Goal: Task Accomplishment & Management: Complete application form

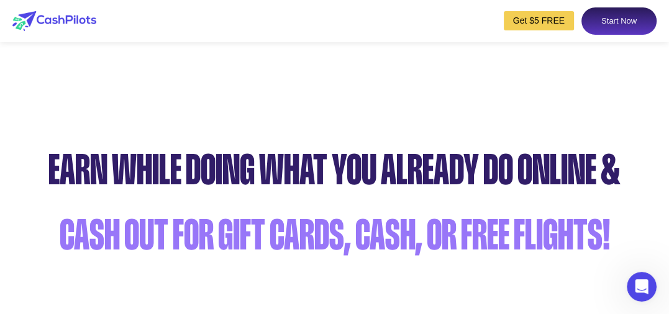
scroll to position [683, 0]
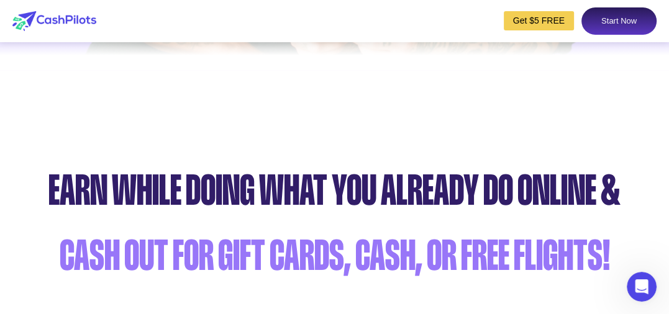
click at [555, 17] on link "Get $5 FREE" at bounding box center [539, 20] width 70 height 19
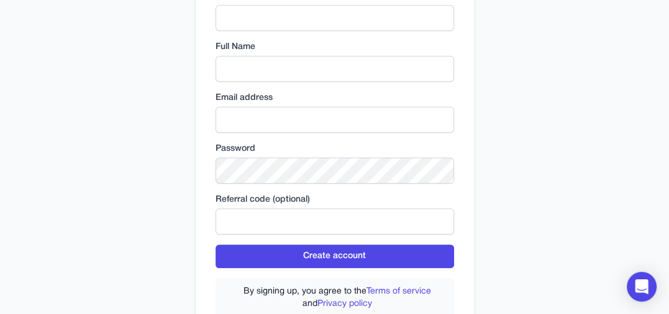
scroll to position [72, 0]
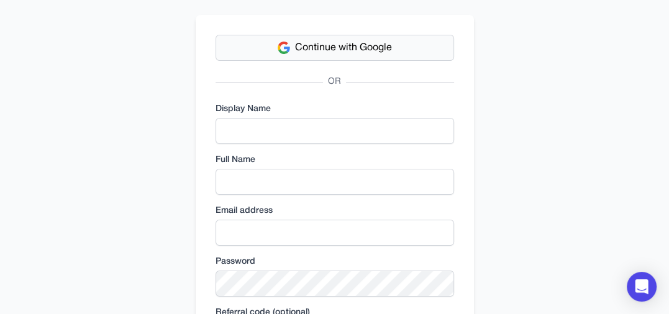
click at [365, 47] on span "Continue with Google" at bounding box center [343, 47] width 97 height 15
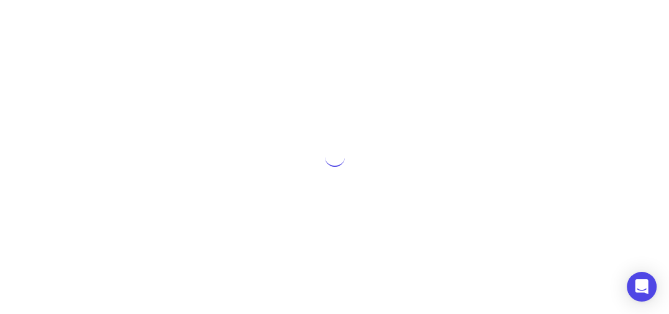
scroll to position [0, 0]
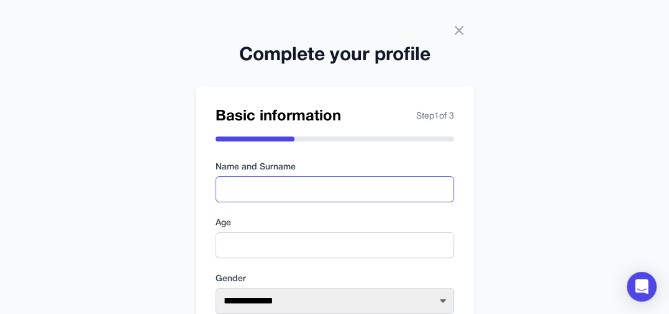
click at [326, 183] on input "text" at bounding box center [335, 189] width 239 height 26
type input "****"
click at [301, 244] on input "number" at bounding box center [335, 245] width 239 height 26
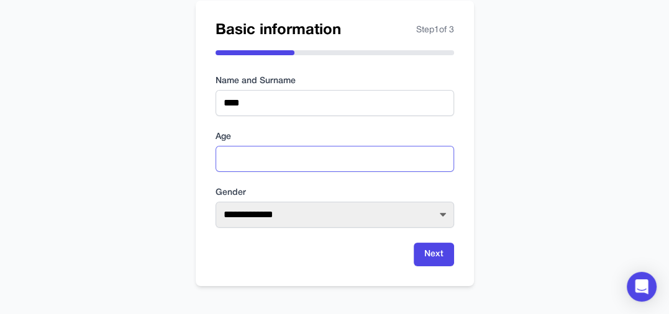
scroll to position [87, 0]
type input "**"
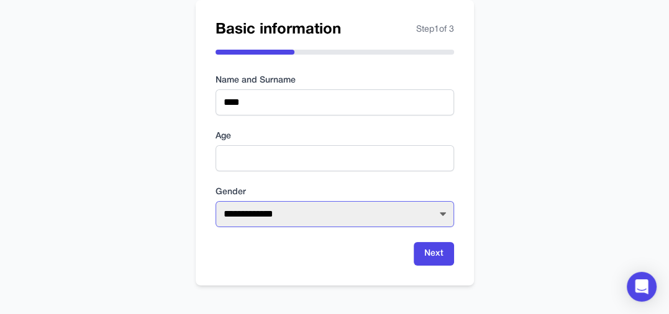
click at [319, 210] on select "**********" at bounding box center [335, 214] width 239 height 26
select select "****"
click at [216, 201] on select "**********" at bounding box center [335, 214] width 239 height 26
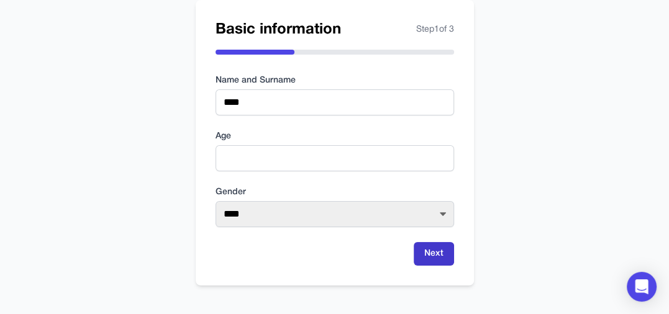
click at [425, 257] on button "Next" at bounding box center [434, 254] width 40 height 24
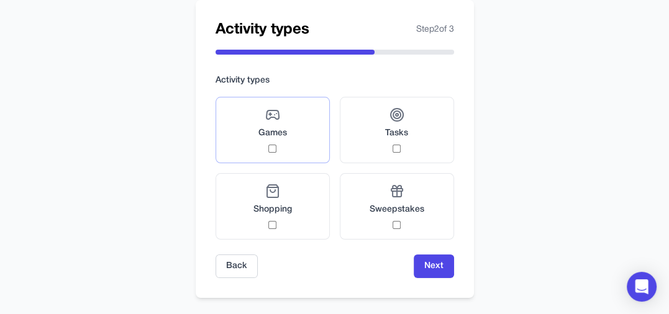
click at [298, 148] on label "Games" at bounding box center [273, 130] width 114 height 66
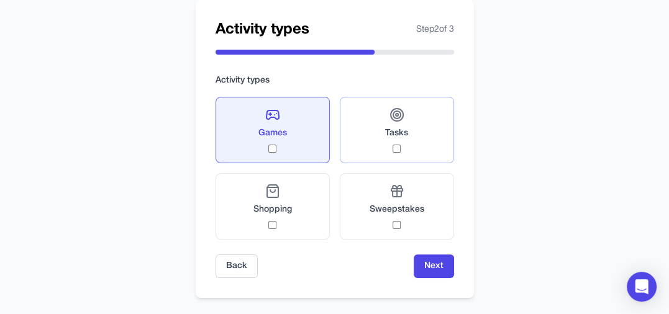
click at [383, 150] on label "Tasks" at bounding box center [397, 130] width 114 height 66
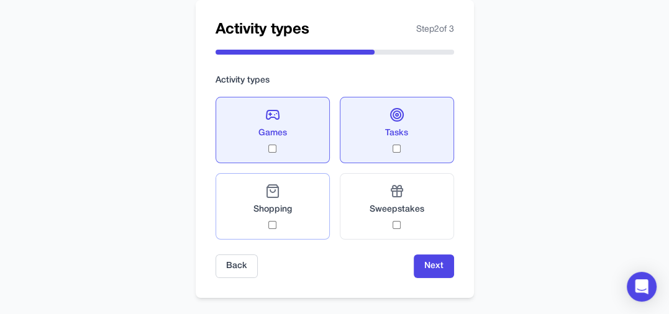
click at [306, 216] on label "Shopping" at bounding box center [273, 206] width 114 height 66
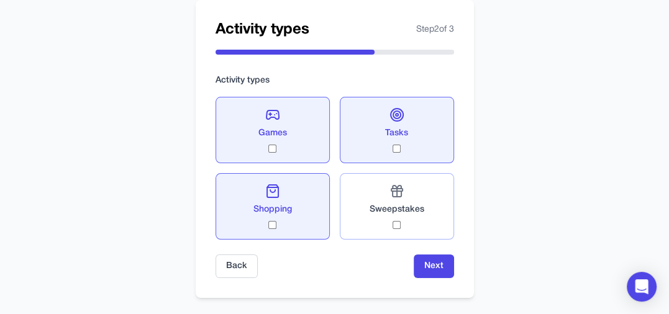
click at [388, 220] on div "Sweepstakes" at bounding box center [397, 206] width 55 height 45
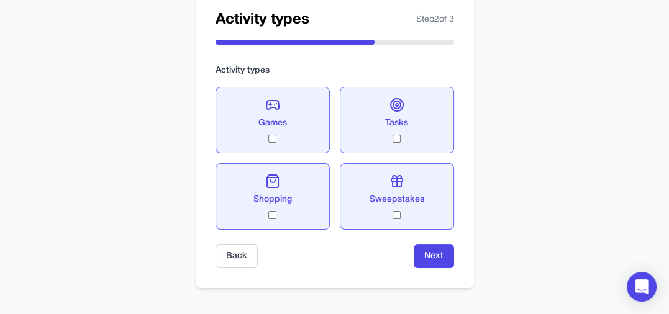
scroll to position [99, 0]
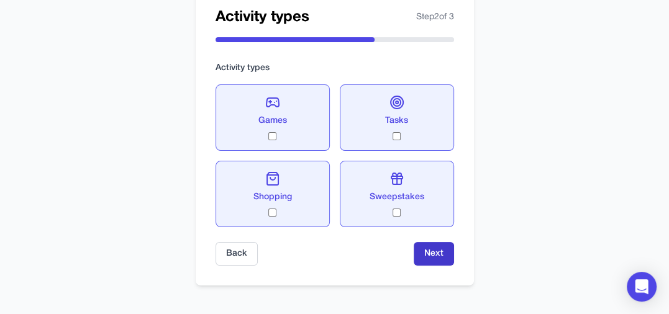
click at [437, 249] on button "Next" at bounding box center [434, 254] width 40 height 24
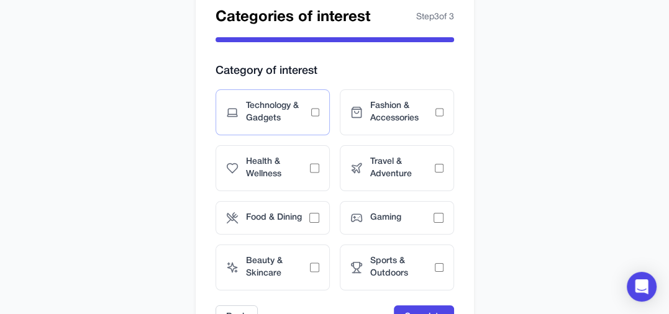
click at [297, 123] on span "Technology & Gadgets" at bounding box center [278, 112] width 65 height 25
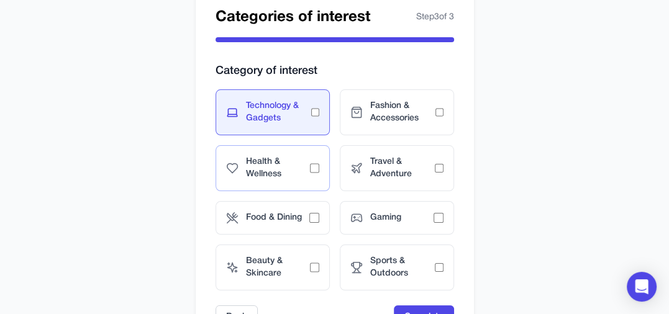
click at [290, 165] on span "Health & Wellness" at bounding box center [278, 168] width 65 height 25
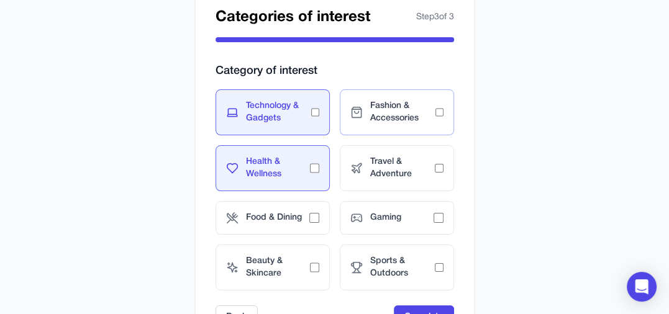
click at [365, 106] on div "Fashion & Accessories" at bounding box center [397, 112] width 114 height 46
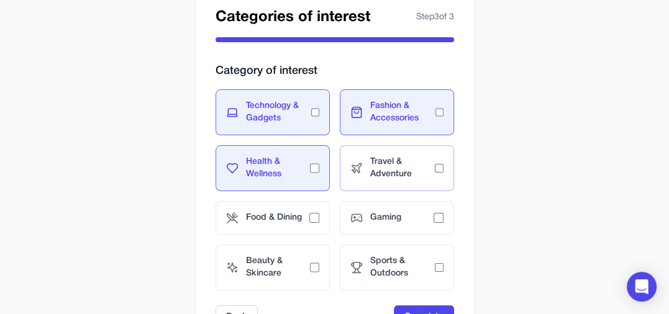
click at [373, 170] on span "Travel & Adventure" at bounding box center [402, 168] width 65 height 25
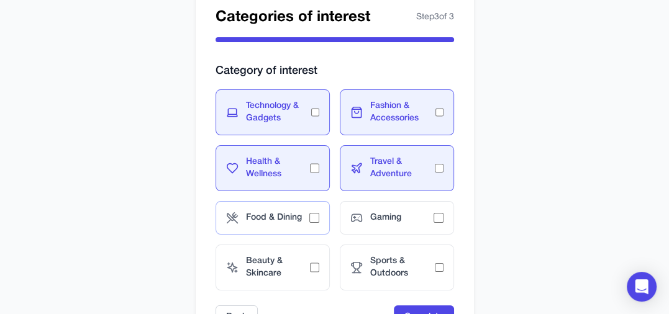
click at [308, 208] on div "Food & Dining" at bounding box center [273, 218] width 114 height 34
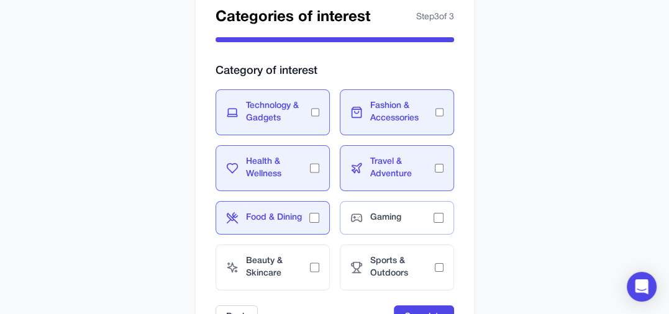
click at [362, 221] on div "Gaming" at bounding box center [397, 218] width 114 height 34
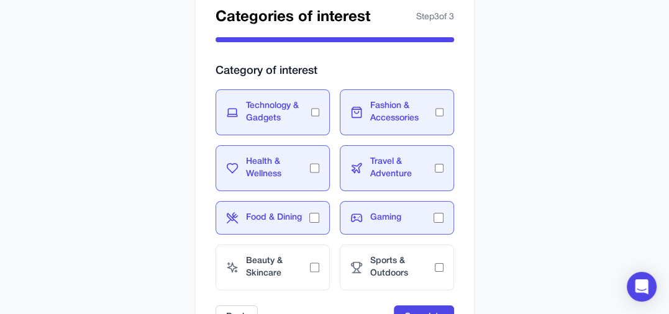
drag, startPoint x: 297, startPoint y: 255, endPoint x: 335, endPoint y: 260, distance: 38.3
click at [306, 257] on span "Beauty & Skincare" at bounding box center [278, 267] width 65 height 25
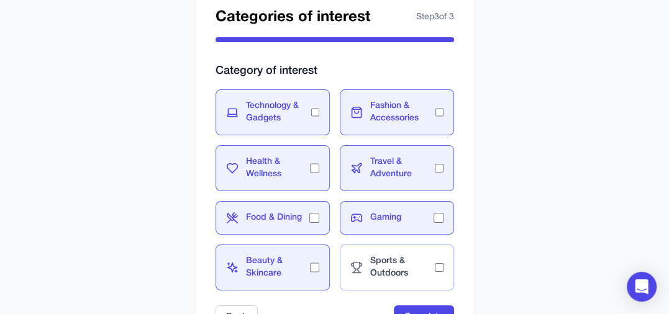
click at [387, 280] on div "Sports & Outdoors" at bounding box center [397, 268] width 114 height 46
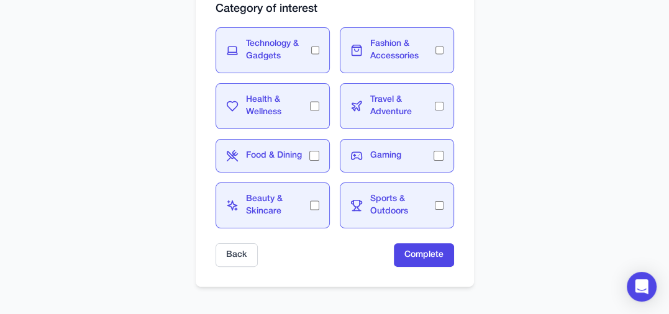
scroll to position [162, 0]
click at [408, 257] on button "Complete" at bounding box center [424, 255] width 60 height 24
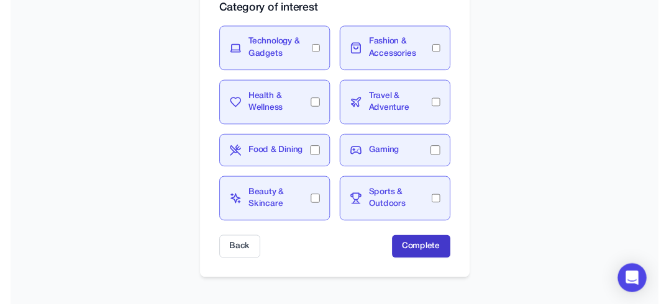
scroll to position [0, 0]
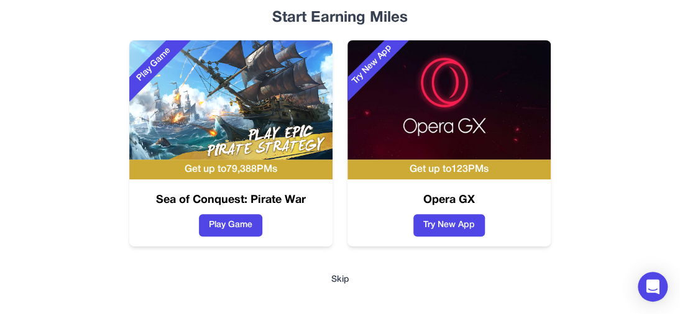
click at [337, 281] on button "Skip" at bounding box center [340, 280] width 18 height 12
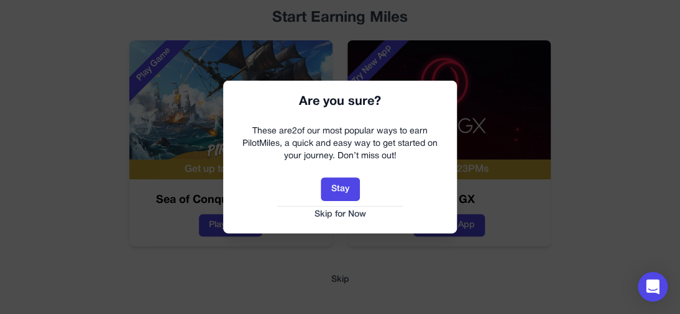
click at [372, 288] on div at bounding box center [340, 157] width 680 height 314
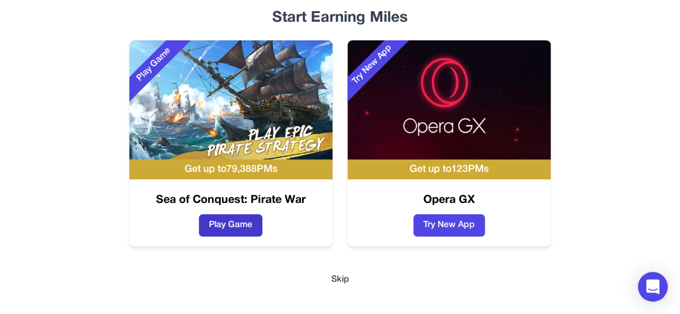
click at [238, 224] on button "Play Game" at bounding box center [230, 225] width 63 height 22
click at [344, 278] on button "Skip" at bounding box center [340, 280] width 18 height 12
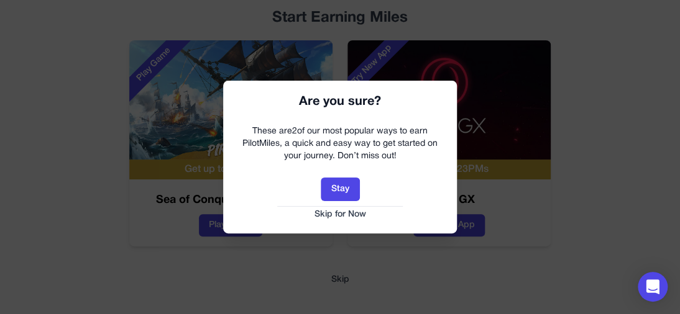
click at [348, 213] on button "Skip for Now" at bounding box center [339, 215] width 209 height 12
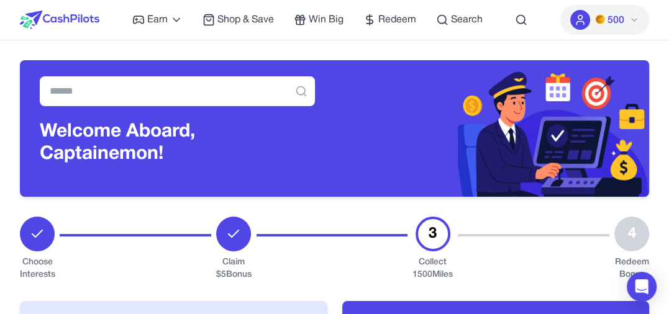
click at [631, 222] on div "4" at bounding box center [632, 234] width 35 height 35
click at [617, 18] on span "500" at bounding box center [616, 20] width 17 height 15
click at [383, 19] on span "Redeem" at bounding box center [397, 19] width 38 height 15
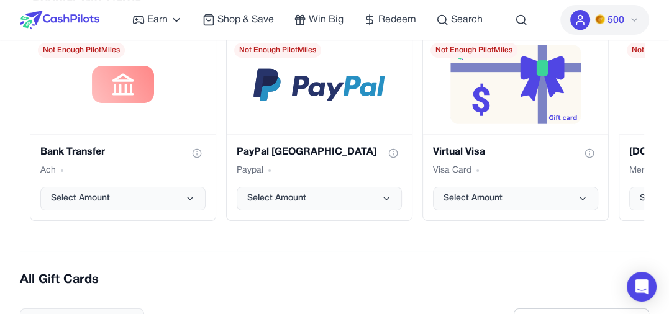
scroll to position [249, 0]
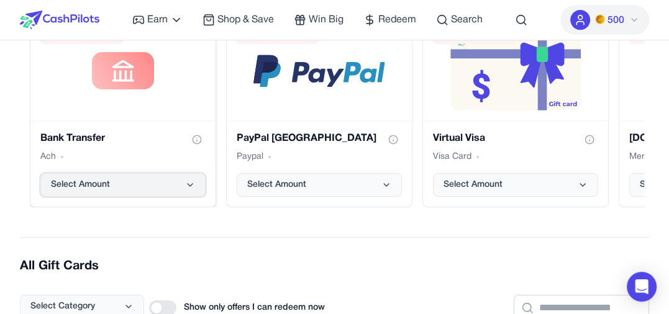
click at [140, 183] on button "Select Amount" at bounding box center [122, 185] width 165 height 24
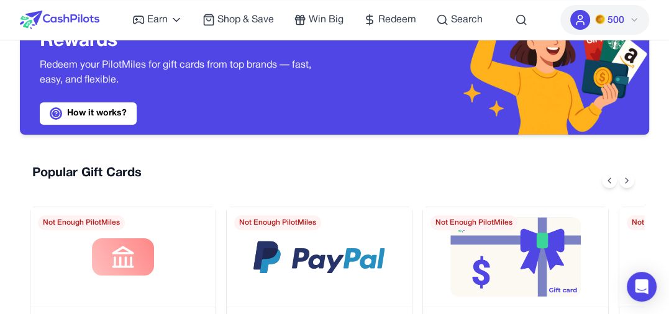
scroll to position [186, 0]
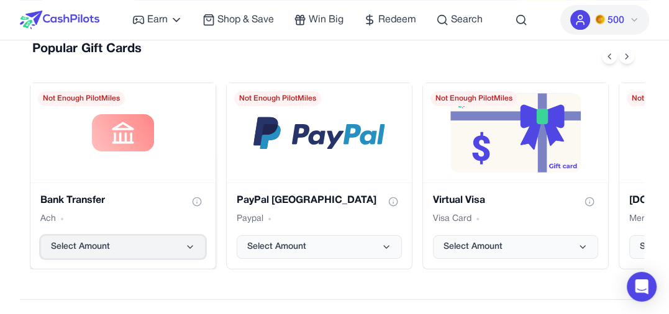
click at [149, 247] on button "Select Amount" at bounding box center [122, 247] width 165 height 24
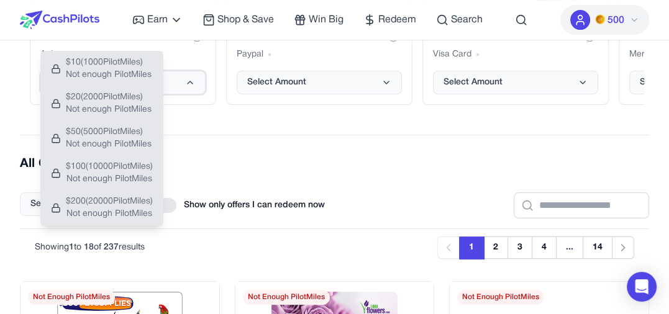
scroll to position [435, 0]
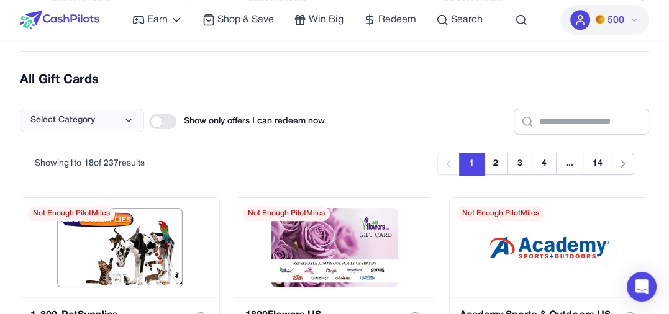
click at [350, 103] on div "Select Category Show only offers I can redeem now" at bounding box center [334, 112] width 629 height 46
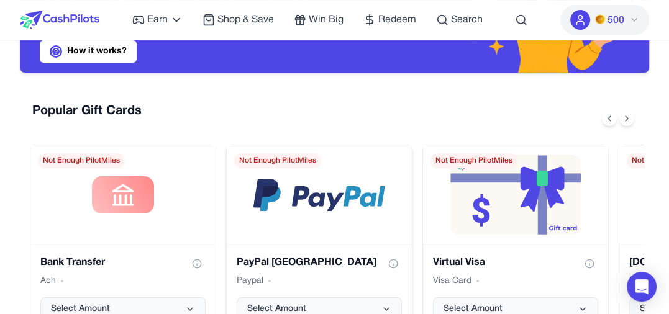
scroll to position [0, 0]
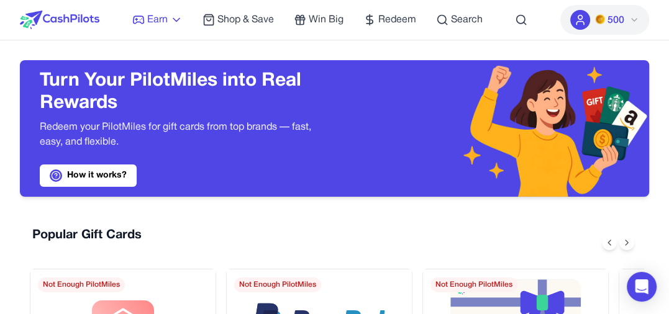
click at [157, 25] on span "Earn" at bounding box center [157, 19] width 21 height 15
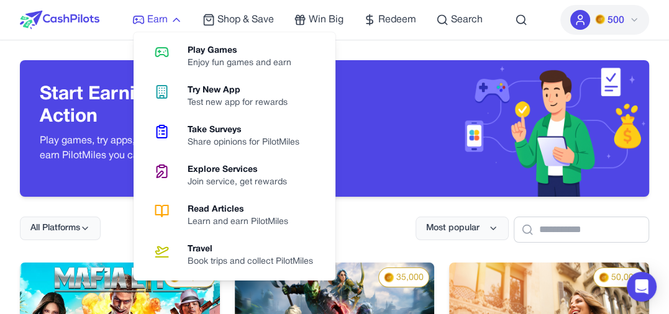
click at [162, 17] on span "Earn" at bounding box center [157, 19] width 21 height 15
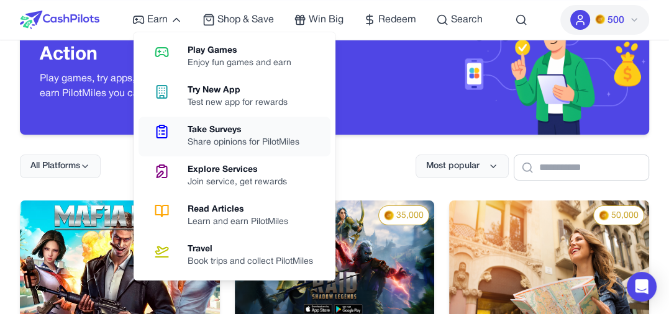
click at [247, 134] on div "Take Surveys" at bounding box center [249, 130] width 122 height 12
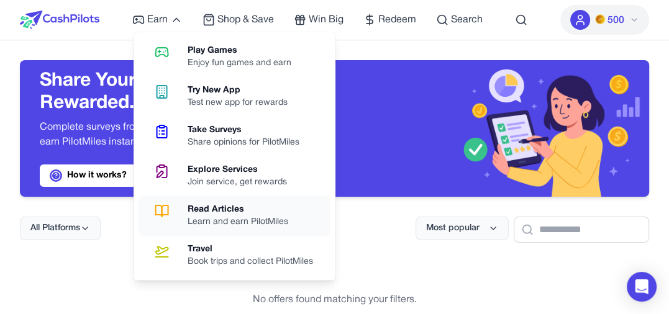
click at [181, 208] on link "Read Articles Learn and earn PilotMiles" at bounding box center [235, 216] width 192 height 40
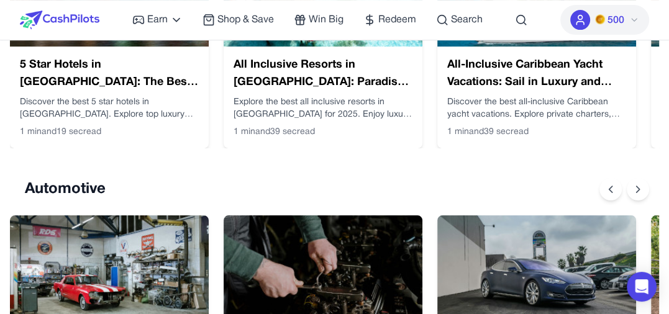
scroll to position [186, 0]
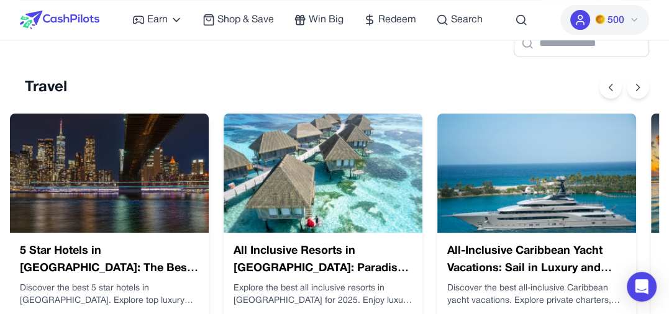
click at [143, 171] on img at bounding box center [109, 173] width 199 height 119
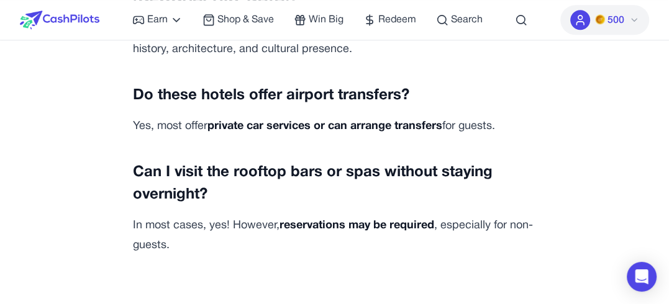
scroll to position [4474, 0]
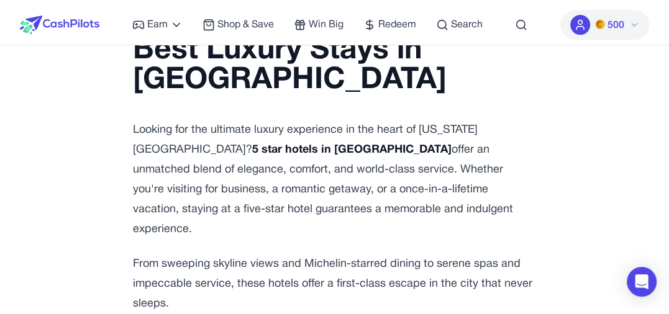
scroll to position [0, 0]
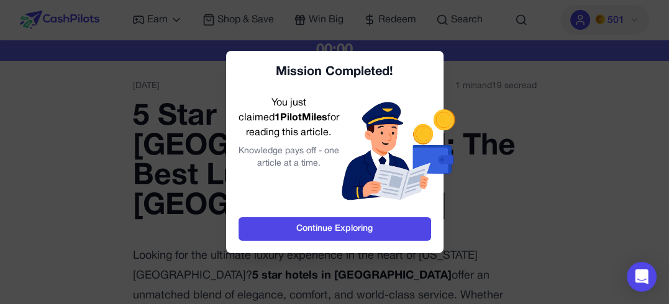
click at [478, 166] on div at bounding box center [334, 152] width 669 height 304
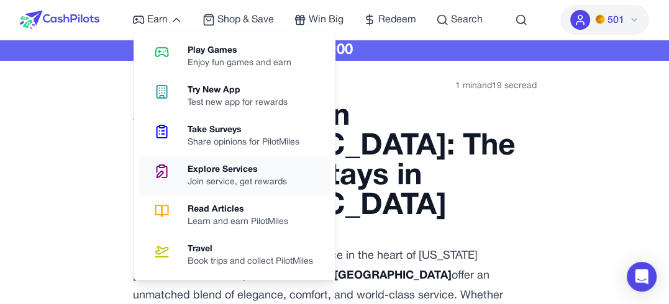
click at [206, 181] on div "Join service, get rewards" at bounding box center [242, 182] width 109 height 12
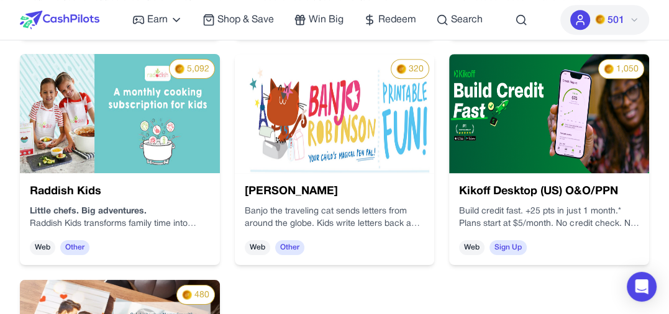
scroll to position [497, 0]
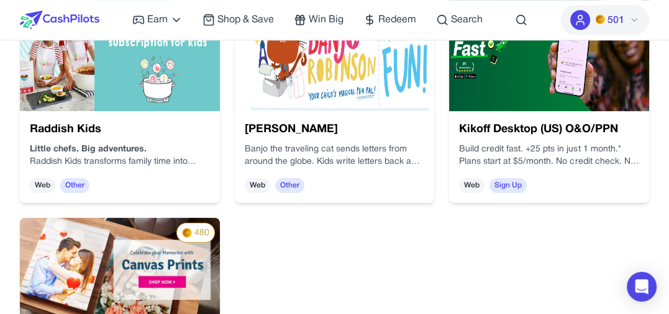
click at [259, 185] on span "Web" at bounding box center [257, 185] width 25 height 15
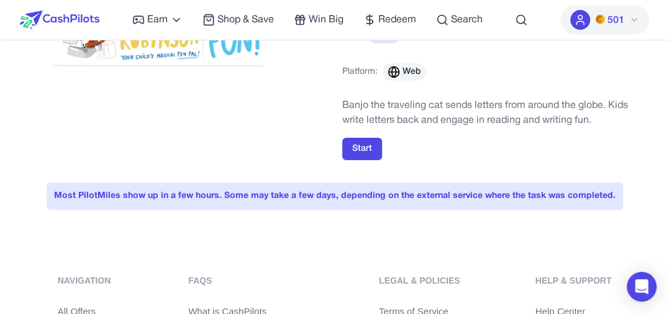
scroll to position [124, 0]
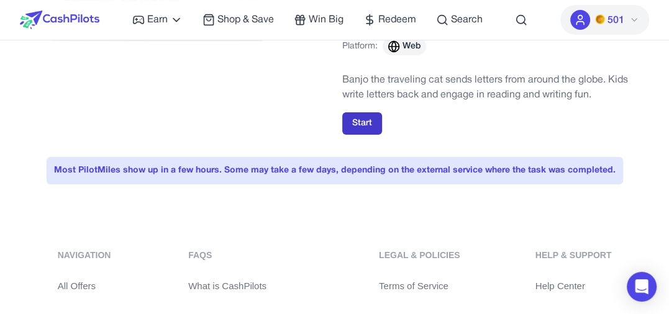
click at [373, 127] on button "Start" at bounding box center [362, 123] width 40 height 22
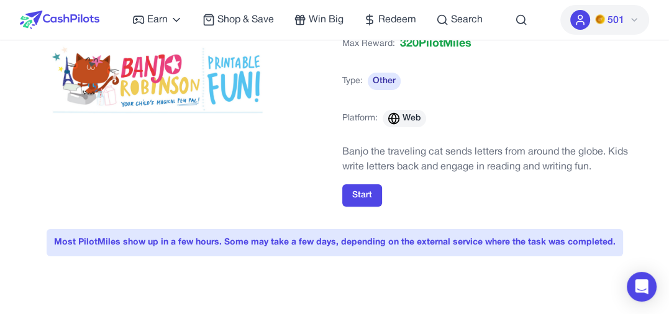
scroll to position [0, 0]
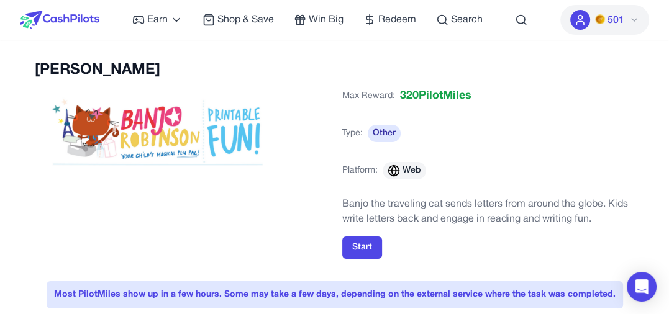
click at [595, 35] on div "501" at bounding box center [604, 20] width 89 height 40
click at [601, 27] on button "501" at bounding box center [604, 20] width 89 height 30
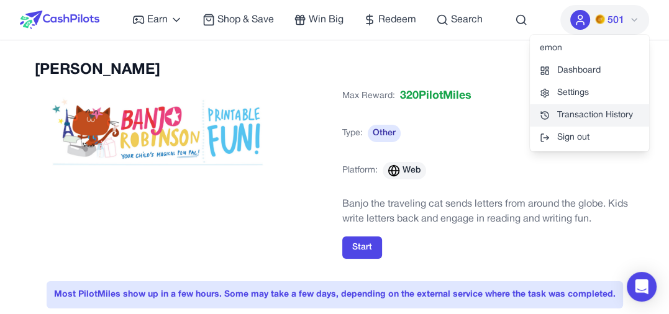
click at [578, 119] on link "Transaction History" at bounding box center [589, 115] width 119 height 22
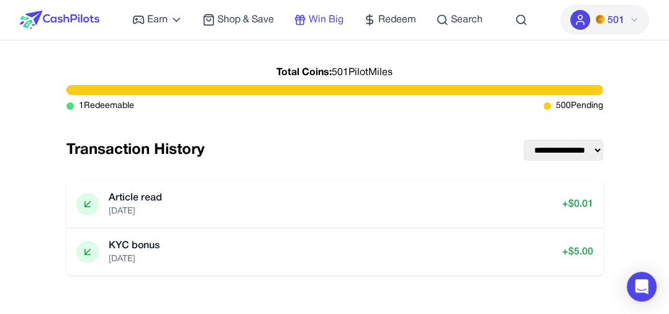
click at [323, 21] on span "Win Big" at bounding box center [326, 19] width 35 height 15
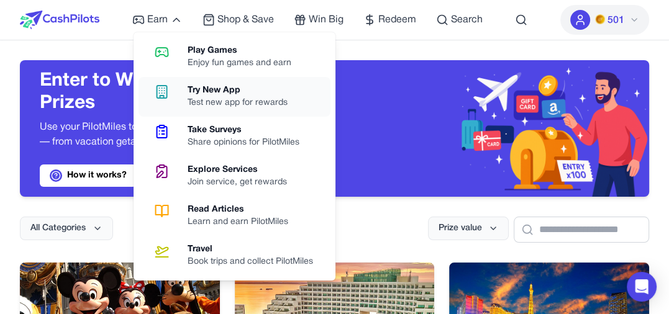
click at [177, 94] on icon at bounding box center [162, 92] width 32 height 15
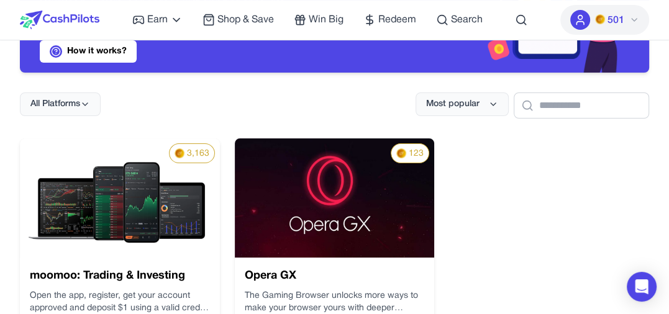
scroll to position [186, 0]
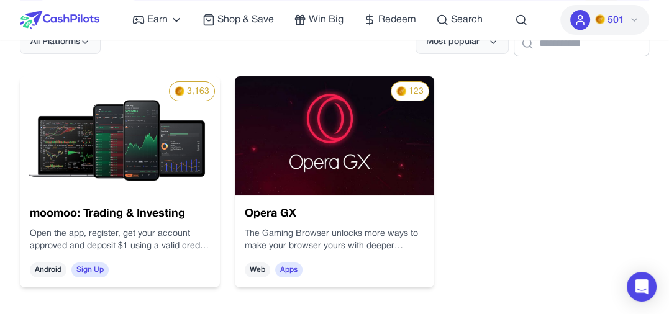
click at [174, 224] on div "moomoo: Trading & Investing Open the app, register, get your account approved a…" at bounding box center [120, 242] width 200 height 92
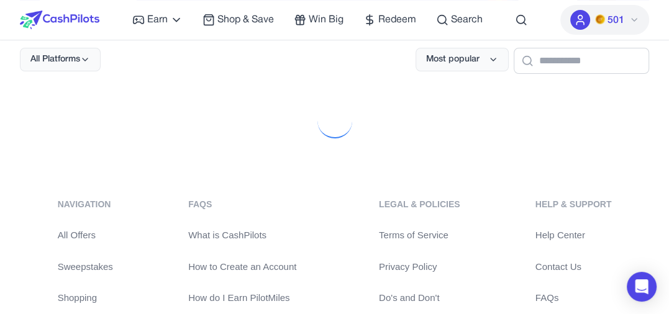
scroll to position [169, 0]
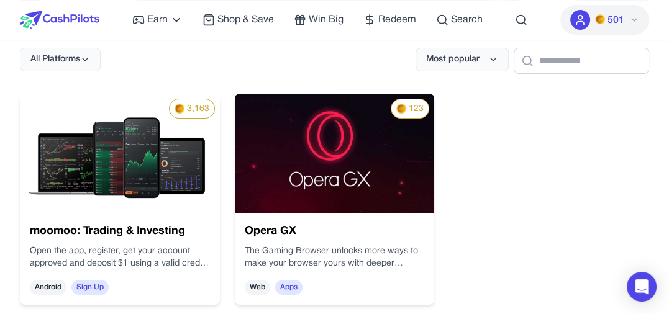
click at [360, 247] on p "The Gaming Browser unlocks more ways to make your browser yours with deeper per…" at bounding box center [328, 256] width 181 height 43
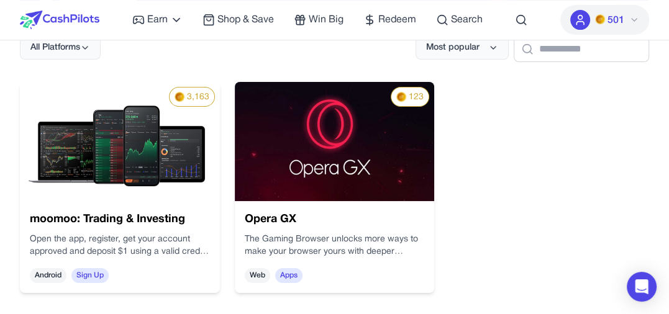
scroll to position [169, 0]
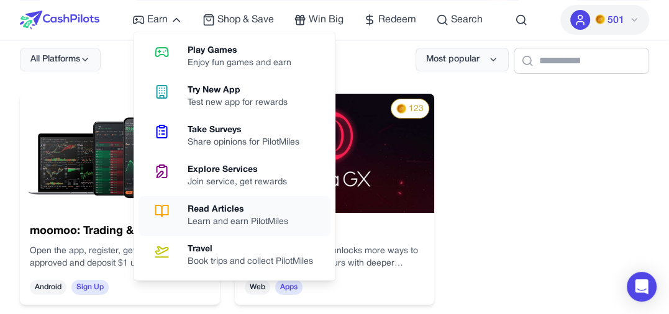
click at [217, 204] on div "Read Articles" at bounding box center [243, 210] width 111 height 12
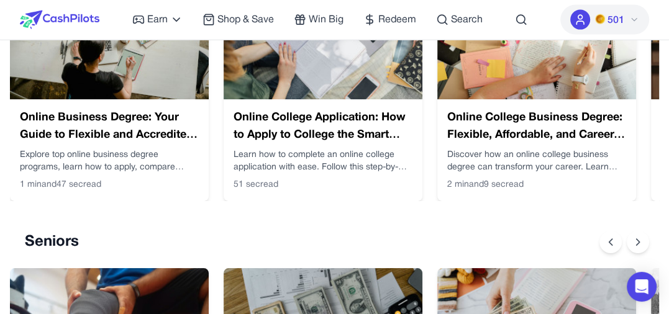
scroll to position [2050, 0]
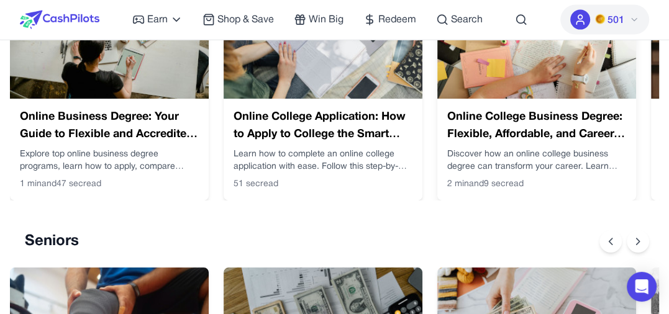
click at [501, 103] on div "Online College Business Degree: Flexible, Affordable, and Career-Focused Educat…" at bounding box center [536, 150] width 199 height 102
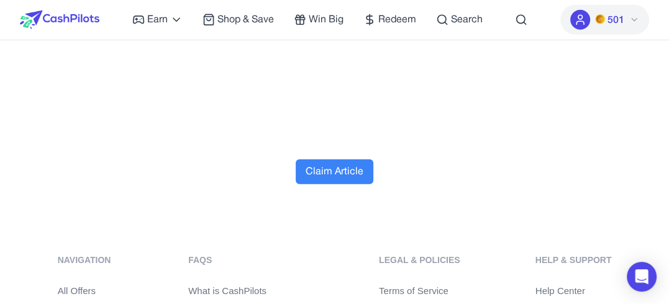
scroll to position [5779, 0]
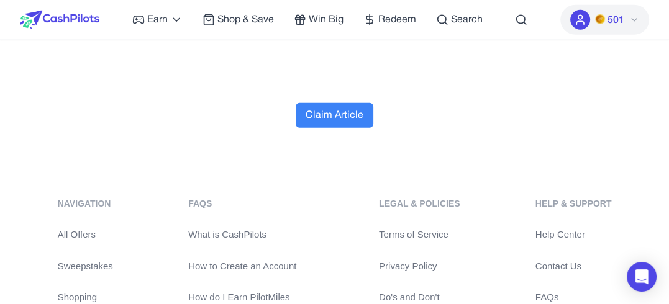
click at [348, 116] on button "Claim Article" at bounding box center [335, 115] width 78 height 25
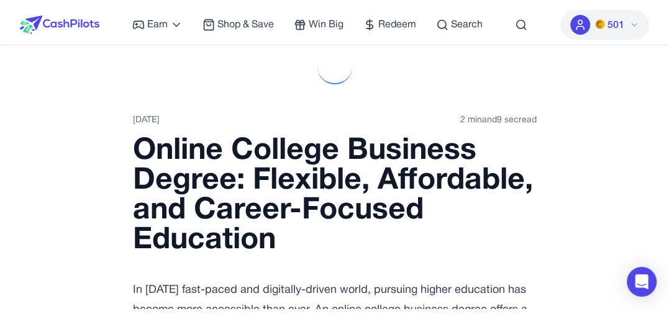
scroll to position [0, 0]
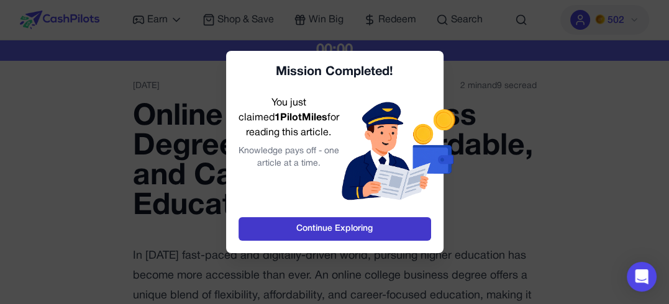
click at [345, 223] on link "Continue Exploring" at bounding box center [335, 229] width 193 height 24
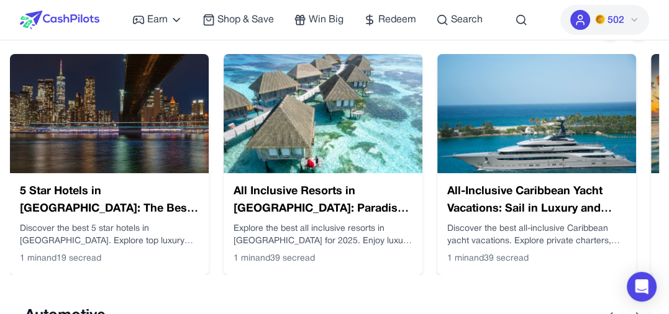
scroll to position [311, 0]
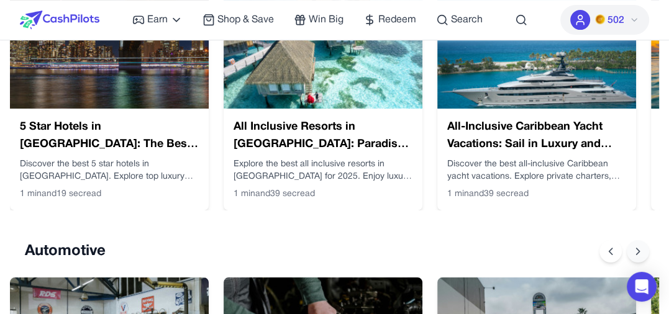
click at [633, 250] on icon at bounding box center [638, 251] width 12 height 12
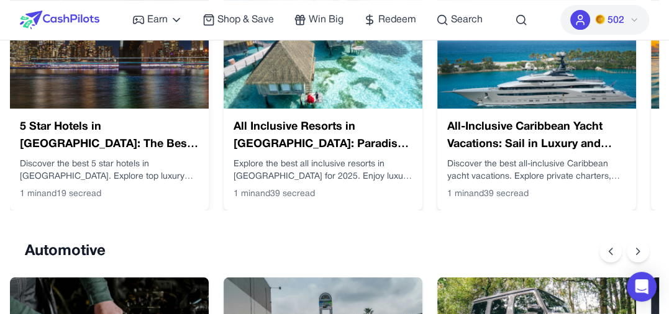
click at [149, 85] on img at bounding box center [109, 48] width 199 height 119
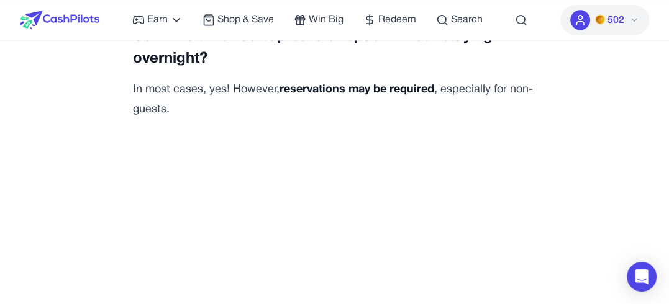
scroll to position [4346, 0]
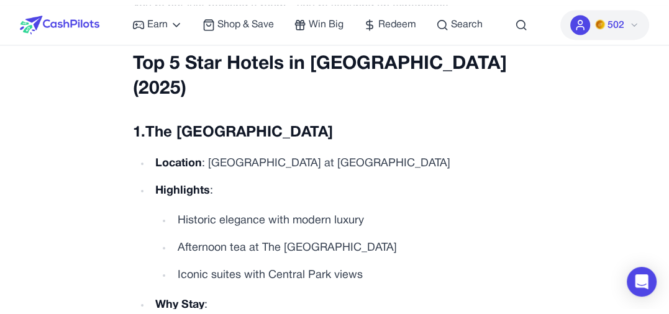
scroll to position [0, 0]
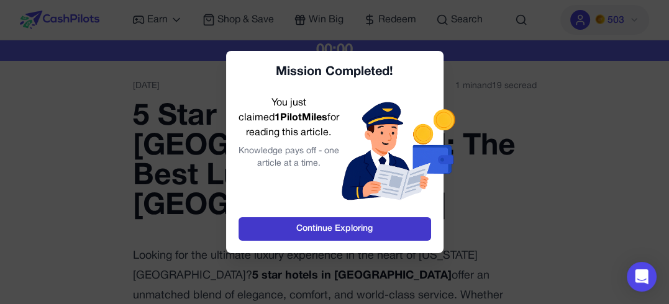
click at [278, 233] on link "Continue Exploring" at bounding box center [335, 229] width 193 height 24
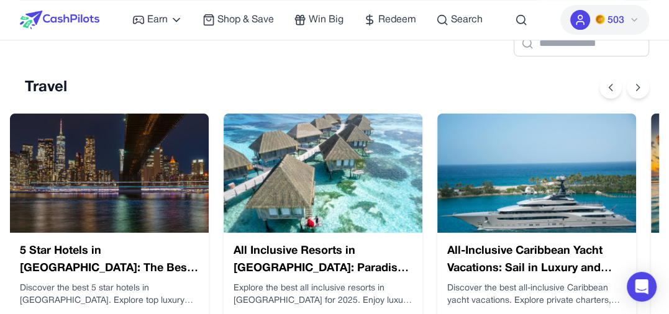
scroll to position [249, 0]
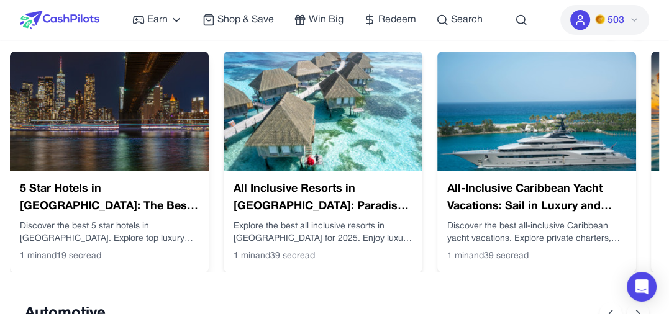
click at [137, 158] on img at bounding box center [109, 111] width 199 height 119
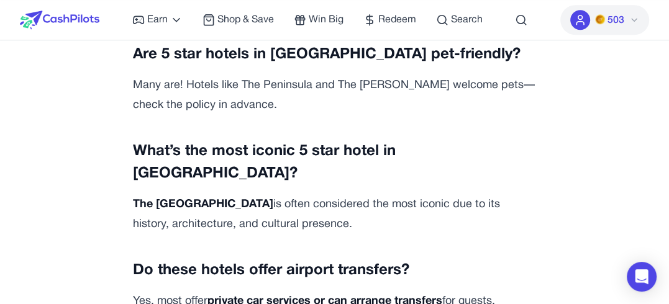
scroll to position [4412, 0]
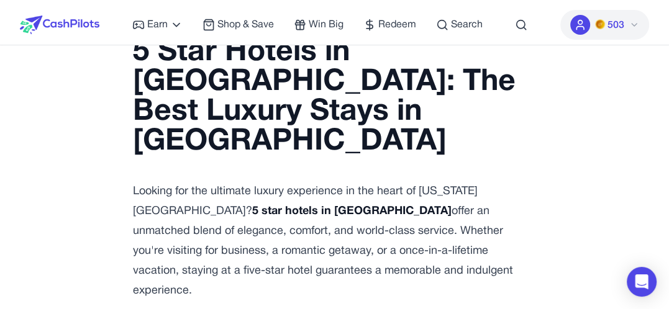
scroll to position [0, 0]
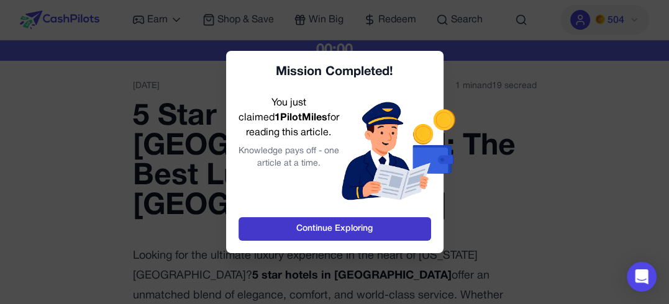
click at [286, 226] on link "Continue Exploring" at bounding box center [335, 229] width 193 height 24
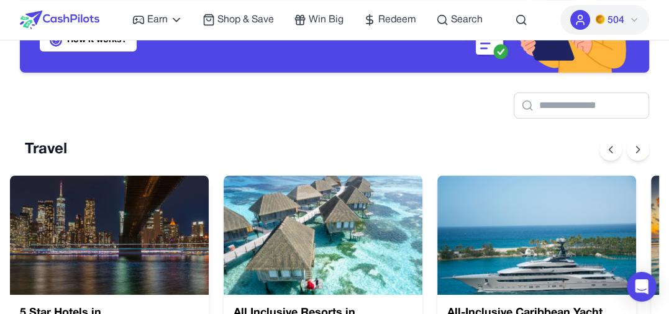
scroll to position [249, 0]
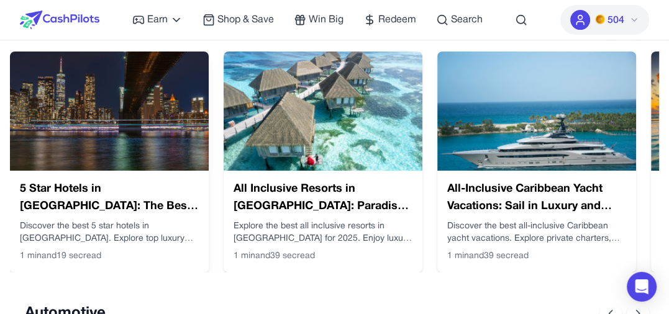
click at [122, 132] on img at bounding box center [109, 111] width 199 height 119
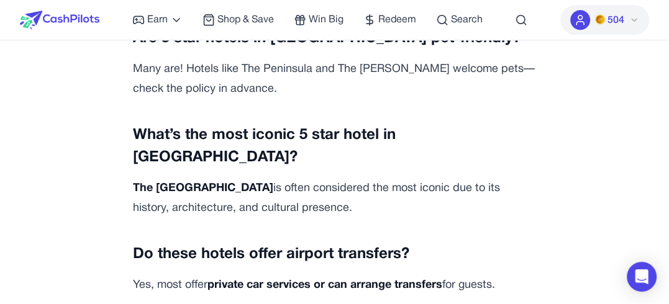
scroll to position [4428, 0]
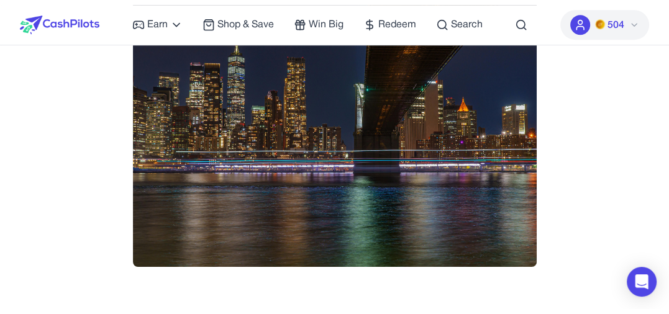
scroll to position [0, 0]
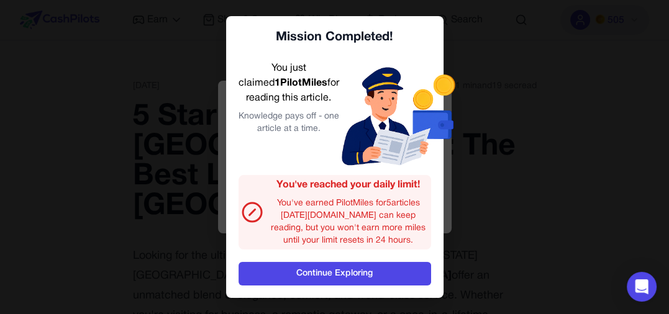
click at [557, 168] on div at bounding box center [334, 157] width 669 height 314
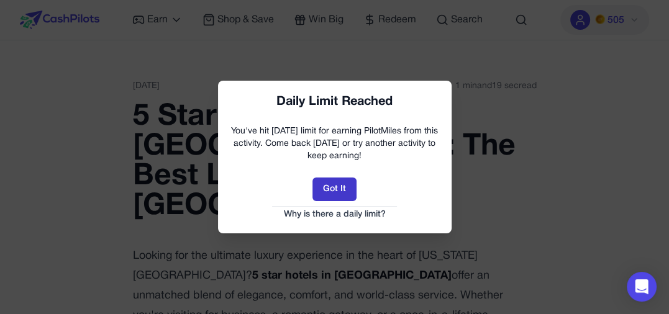
click at [338, 185] on button "Got It" at bounding box center [335, 190] width 44 height 24
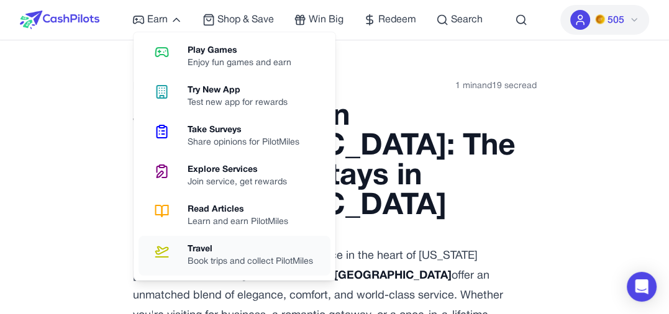
click at [223, 252] on div "Travel" at bounding box center [255, 250] width 135 height 12
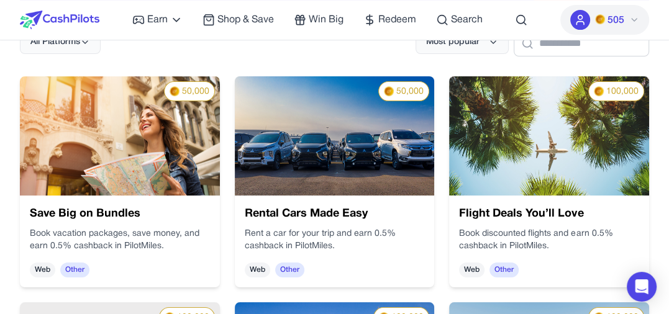
scroll to position [249, 0]
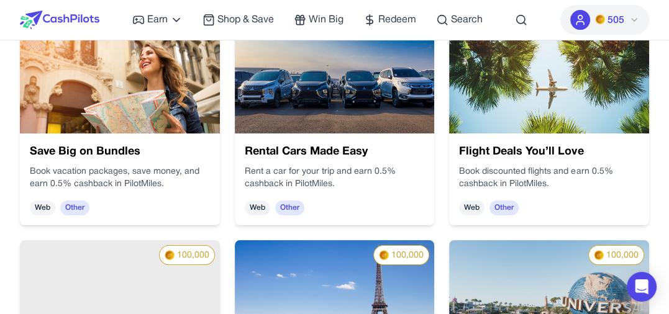
click at [37, 208] on span "Web" at bounding box center [42, 208] width 25 height 15
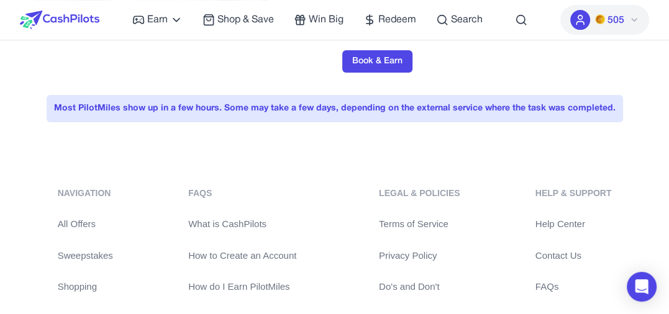
scroll to position [62, 0]
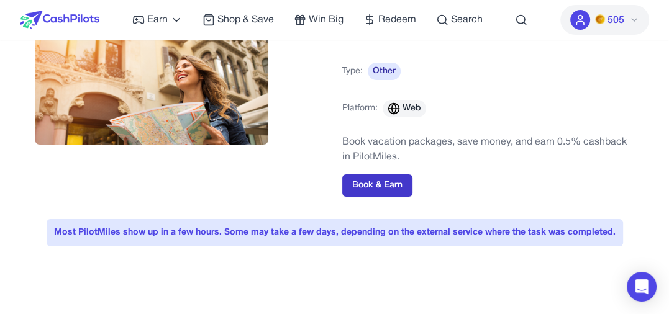
click at [365, 183] on button "Book & Earn" at bounding box center [377, 186] width 70 height 22
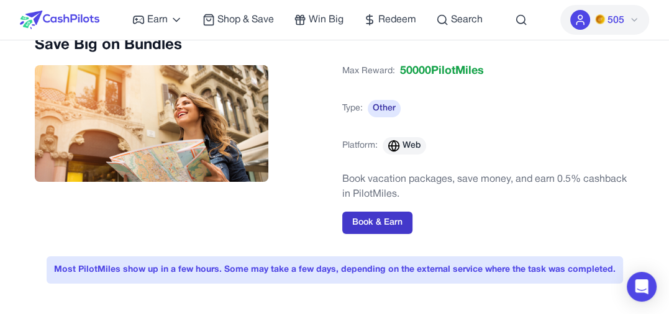
scroll to position [0, 0]
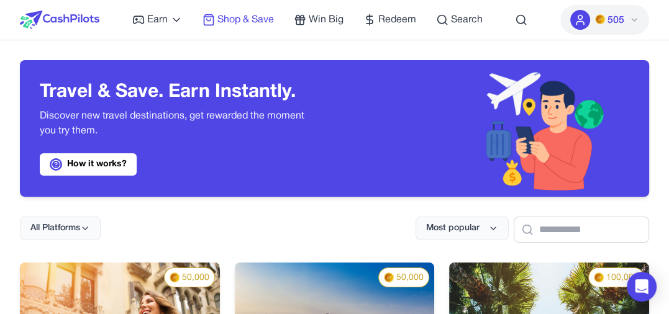
click at [231, 20] on span "Shop & Save" at bounding box center [245, 19] width 57 height 15
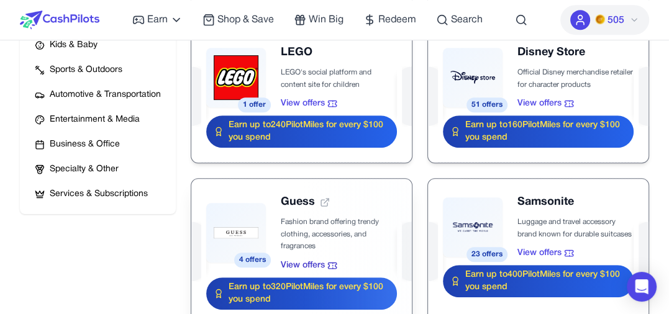
scroll to position [435, 0]
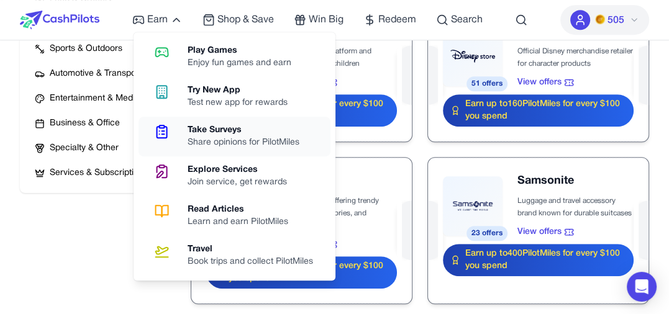
click at [189, 132] on div "Take Surveys" at bounding box center [249, 130] width 122 height 12
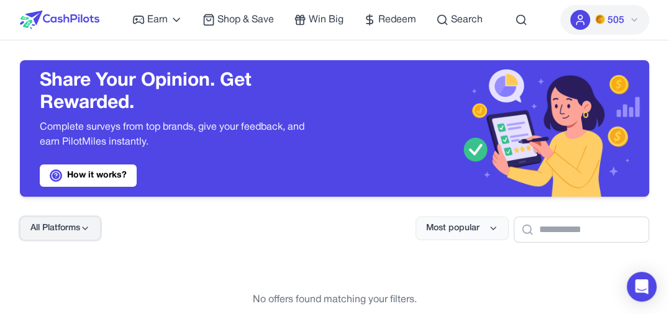
click at [82, 226] on icon at bounding box center [85, 229] width 10 height 10
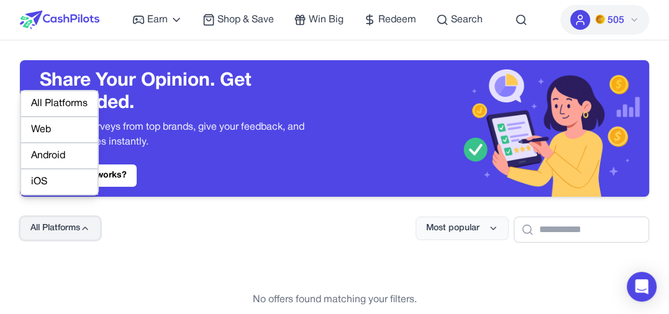
click at [84, 227] on icon at bounding box center [85, 229] width 10 height 10
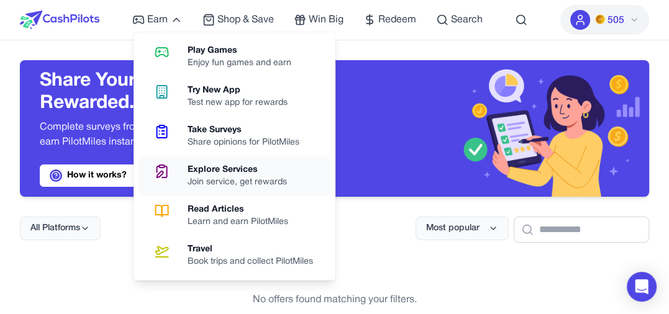
click at [213, 178] on div "Join service, get rewards" at bounding box center [242, 182] width 109 height 12
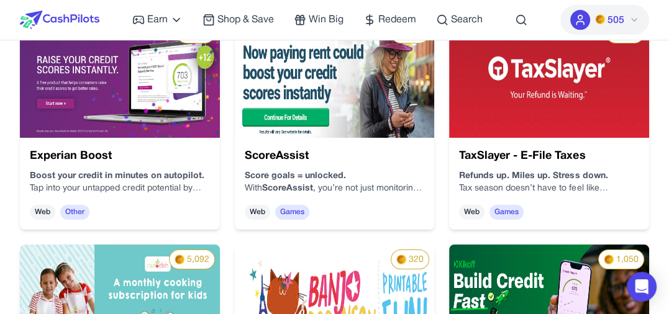
scroll to position [249, 0]
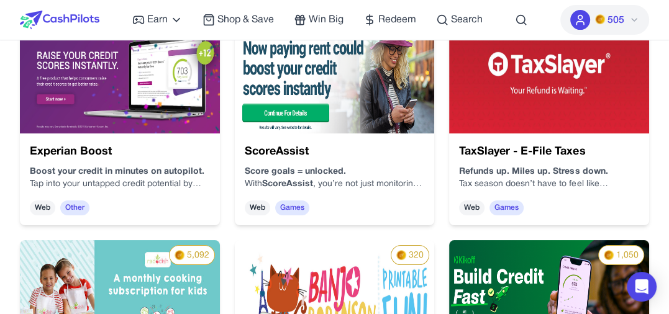
click at [48, 206] on span "Web" at bounding box center [42, 208] width 25 height 15
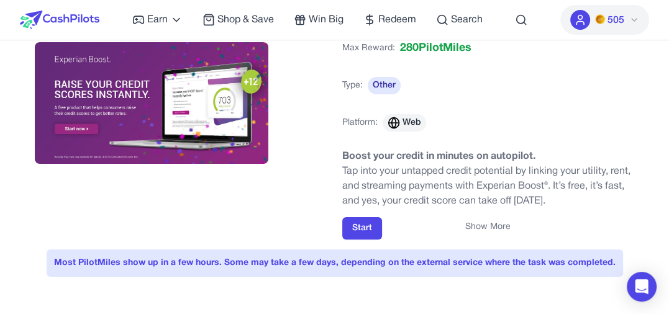
scroll to position [62, 0]
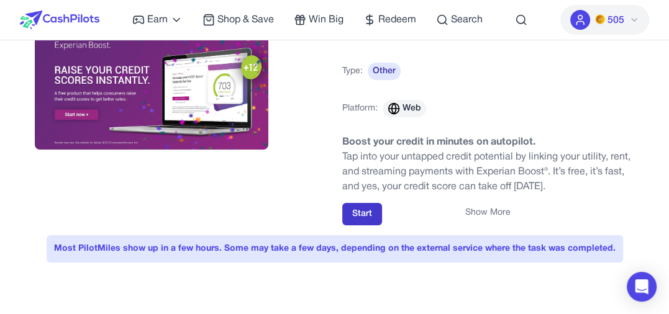
click at [362, 216] on button "Start" at bounding box center [362, 214] width 40 height 22
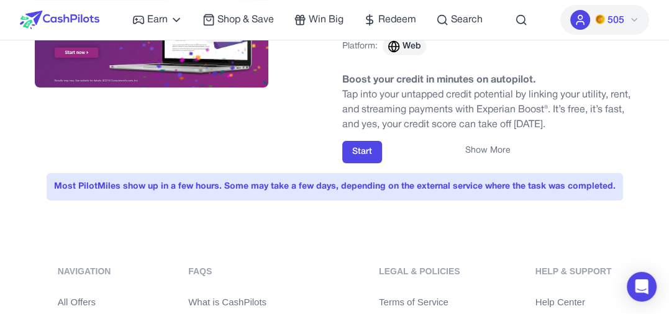
scroll to position [186, 0]
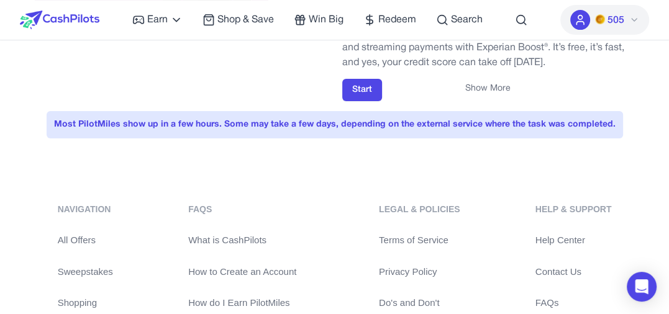
click at [529, 123] on div "Most PilotMiles show up in a few hours. Some may take a few days, depending on …" at bounding box center [335, 124] width 577 height 27
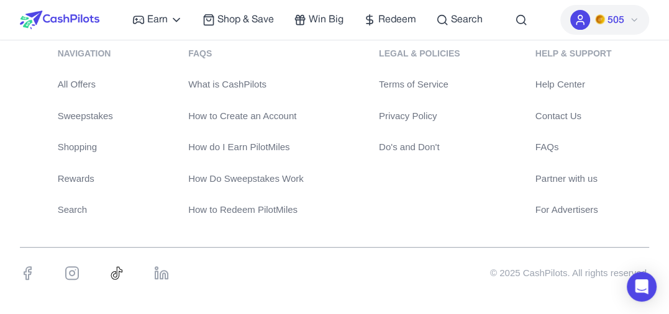
scroll to position [352, 0]
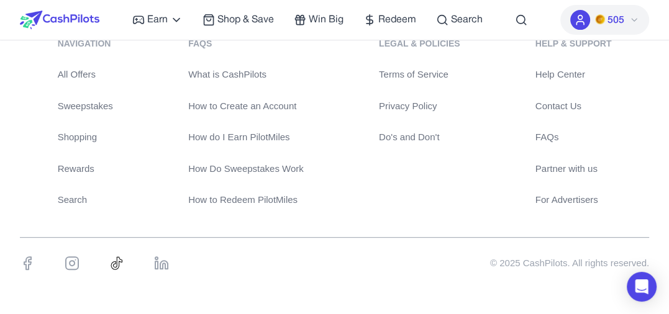
click at [73, 75] on link "All Offers" at bounding box center [85, 75] width 55 height 14
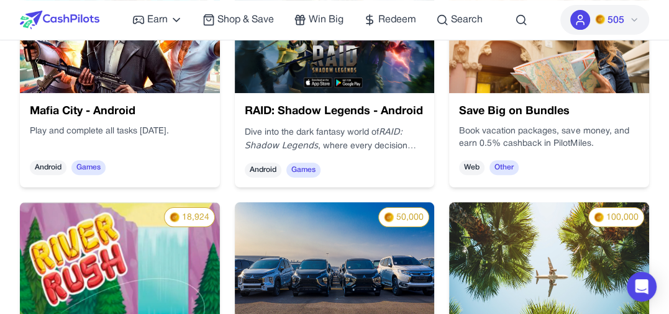
scroll to position [311, 0]
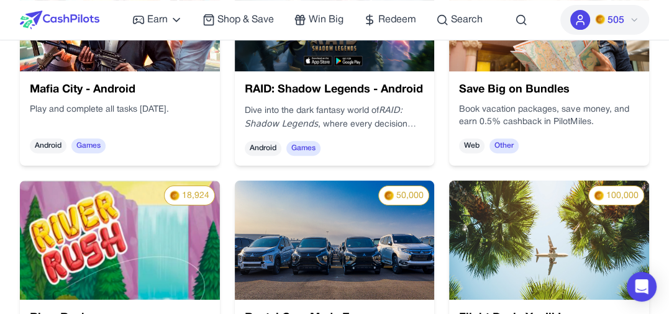
click at [472, 142] on span "Web" at bounding box center [471, 146] width 25 height 15
